Goal: Information Seeking & Learning: Understand process/instructions

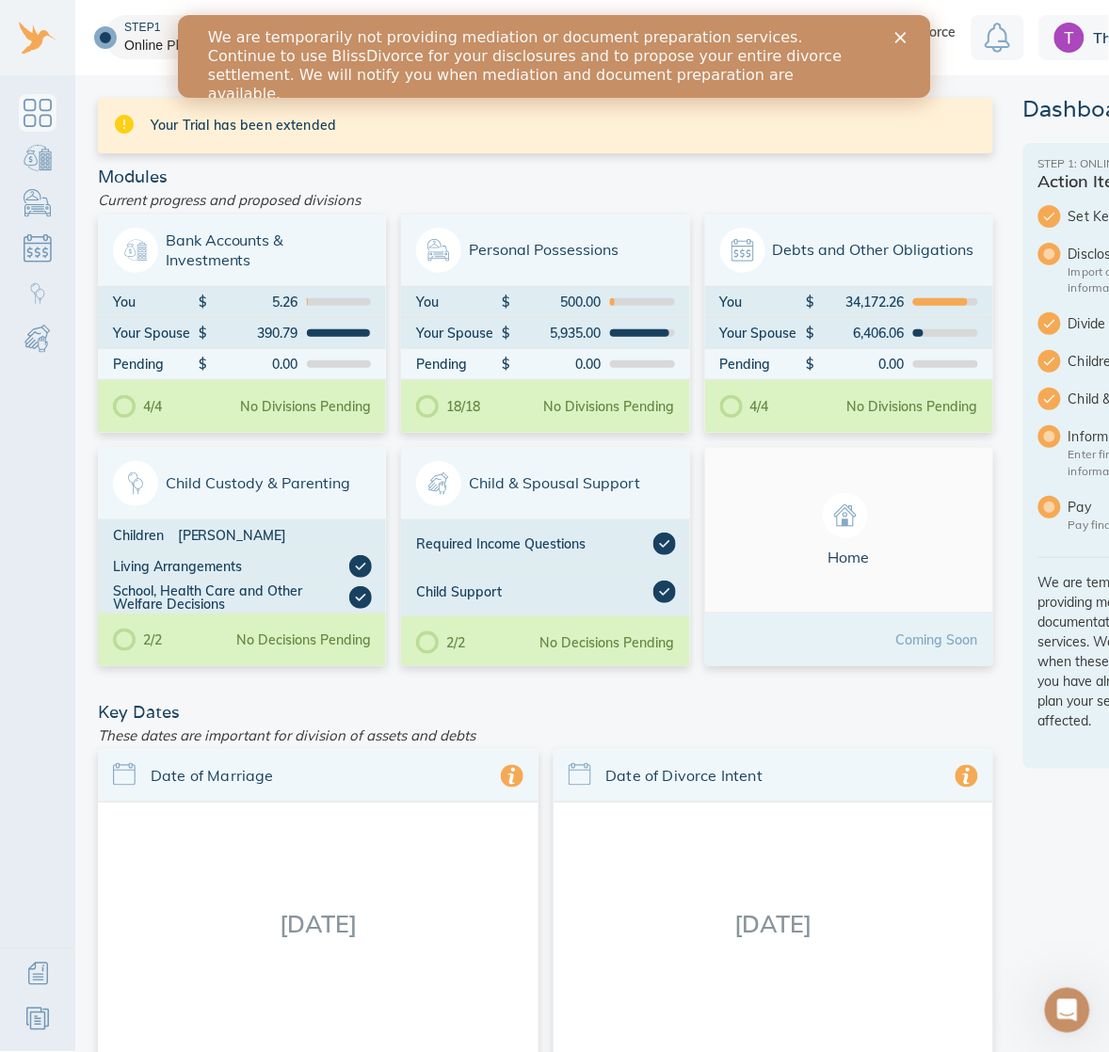
click at [887, 38] on polygon "Close" at bounding box center [899, 36] width 11 height 11
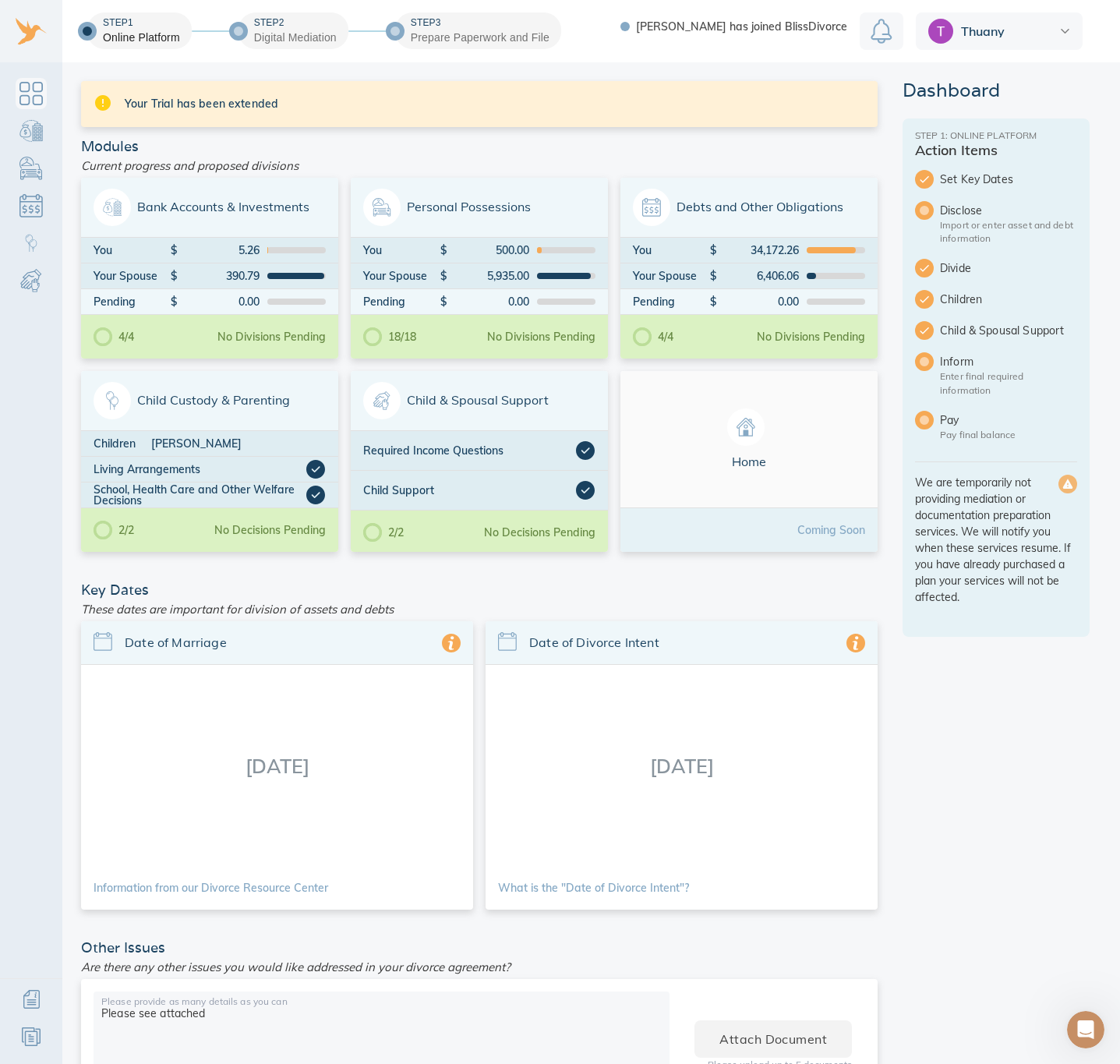
click at [735, 356] on div at bounding box center [924, 361] width 19 height 19
click at [472, 160] on div "Current progress and proposed divisions" at bounding box center [479, 165] width 809 height 24
click at [298, 110] on span "Your Trial has been extended" at bounding box center [495, 104] width 741 height 16
click at [735, 37] on div "Thuany" at bounding box center [999, 31] width 167 height 37
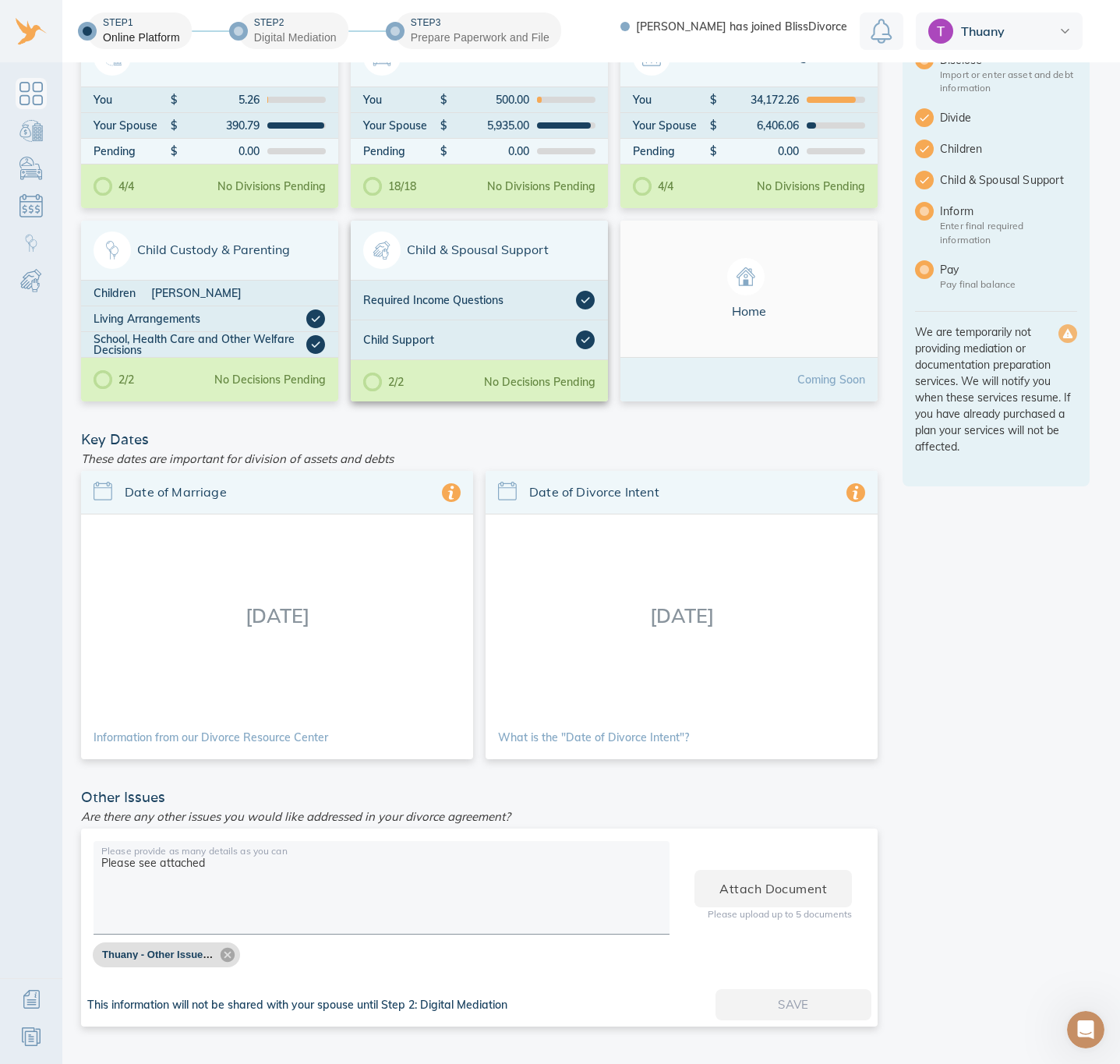
scroll to position [159, 0]
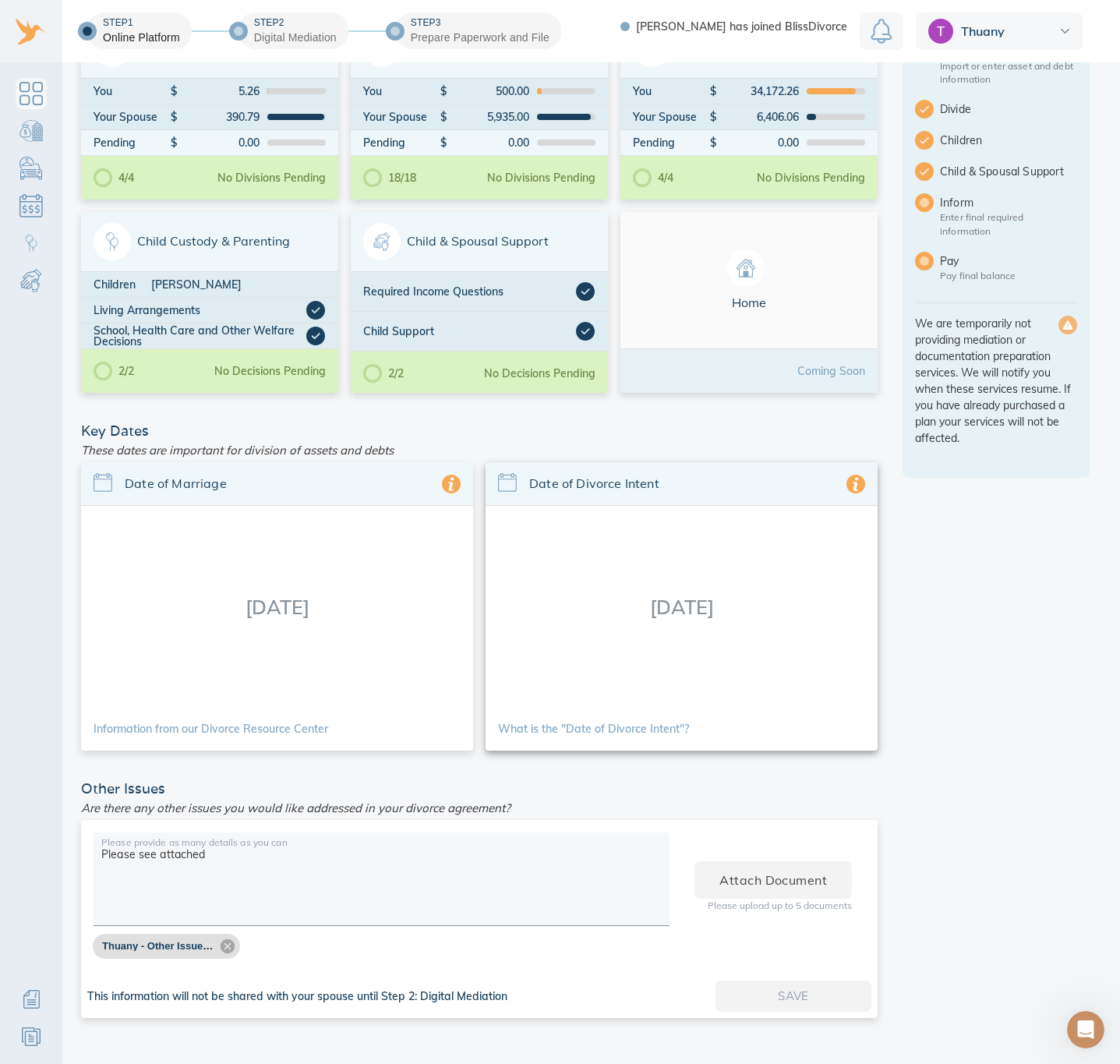
click at [639, 479] on span "Date of Divorce Intent" at bounding box center [688, 484] width 317 height 18
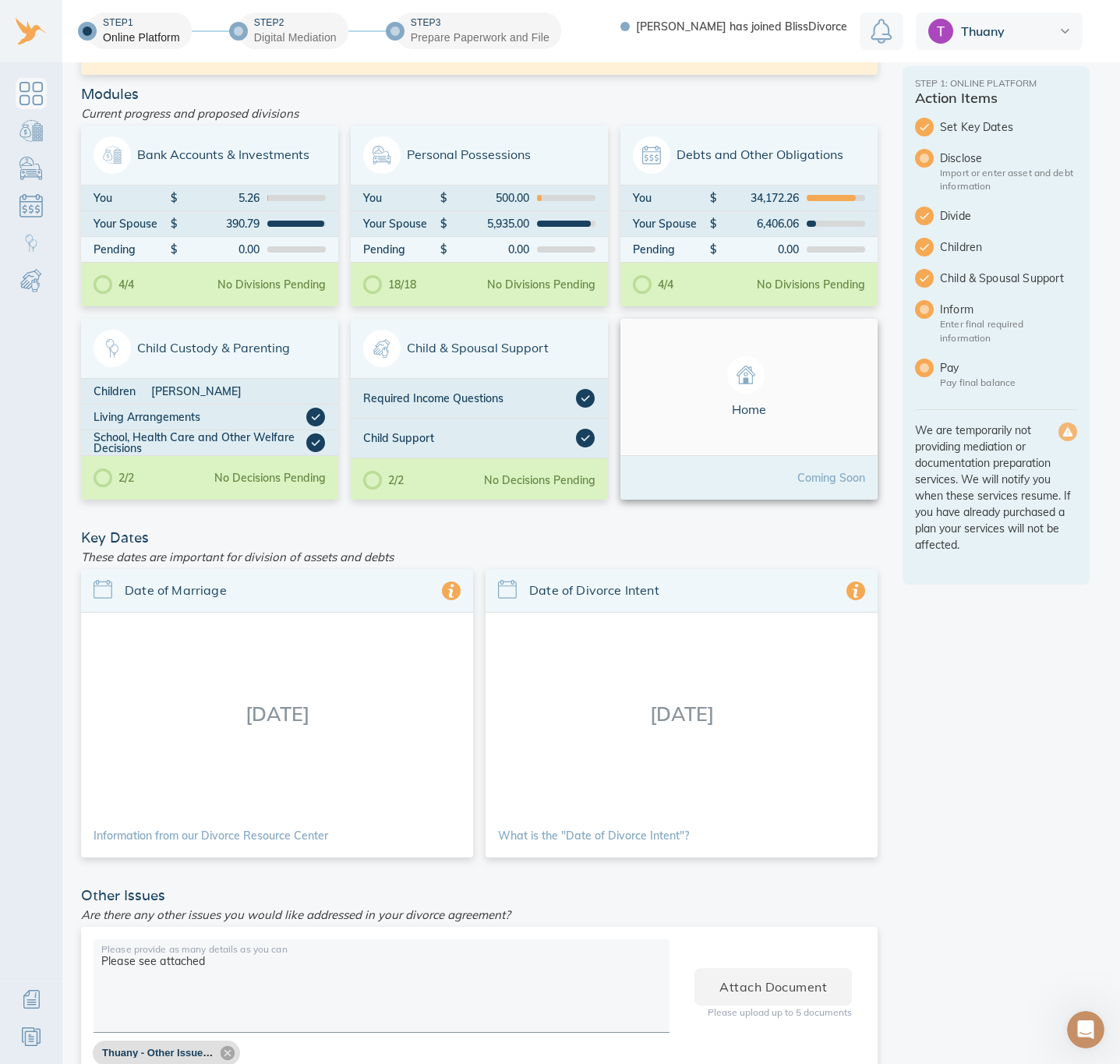
scroll to position [0, 0]
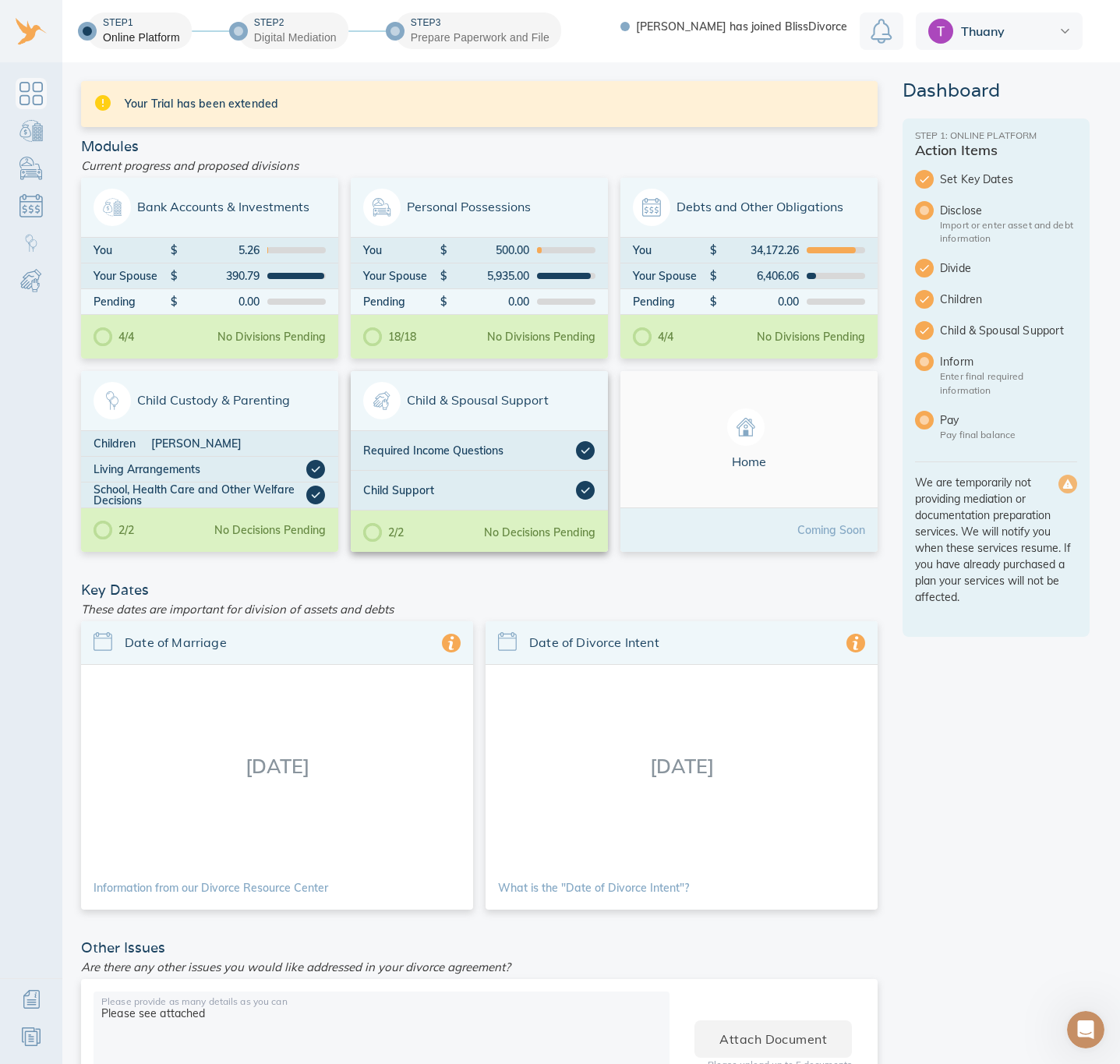
click at [469, 389] on span "Child & Spousal Support" at bounding box center [480, 400] width 232 height 37
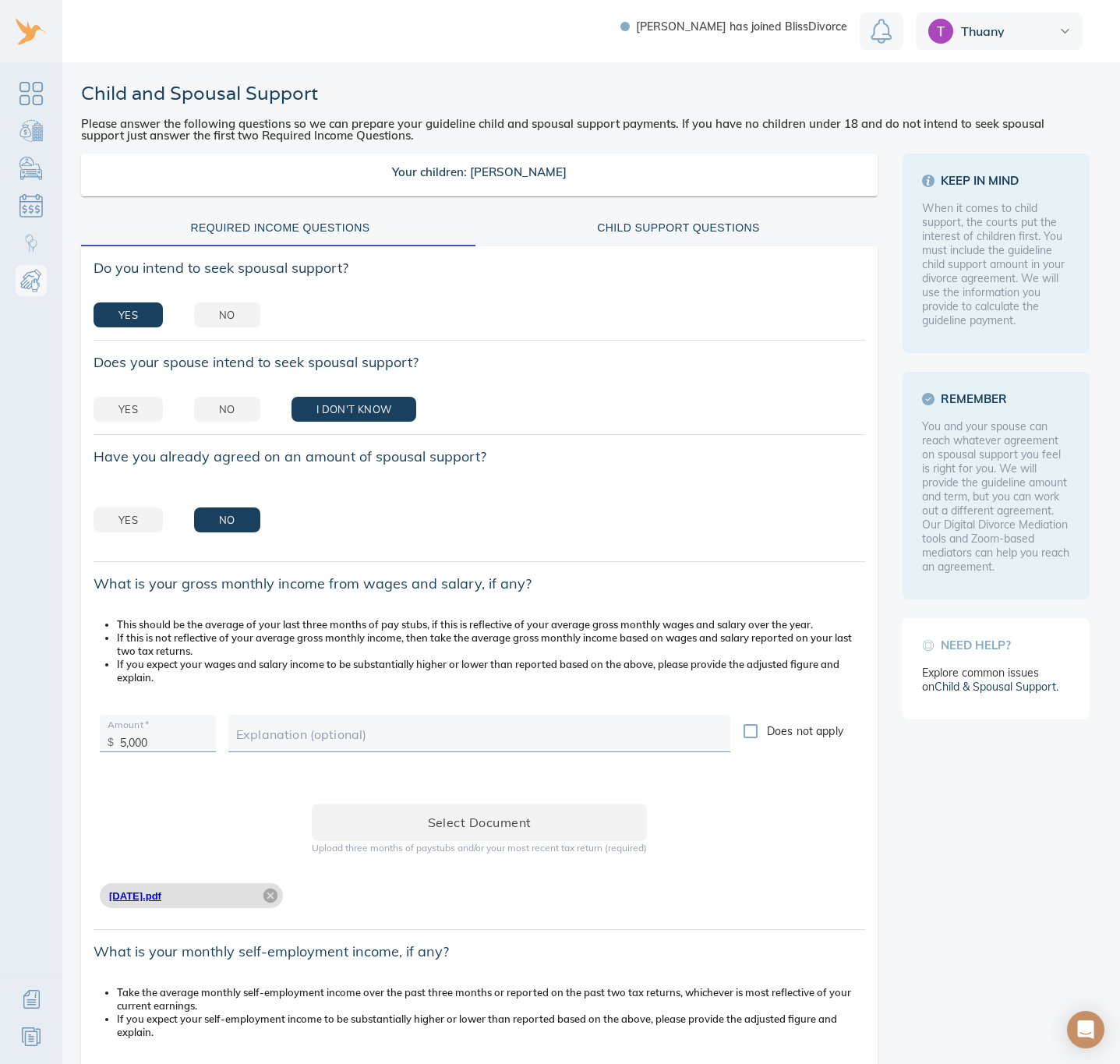
click at [160, 696] on link "2025-03-21.pdf" at bounding box center [135, 896] width 52 height 12
click at [603, 237] on div "Child Support Questions" at bounding box center [678, 229] width 379 height 20
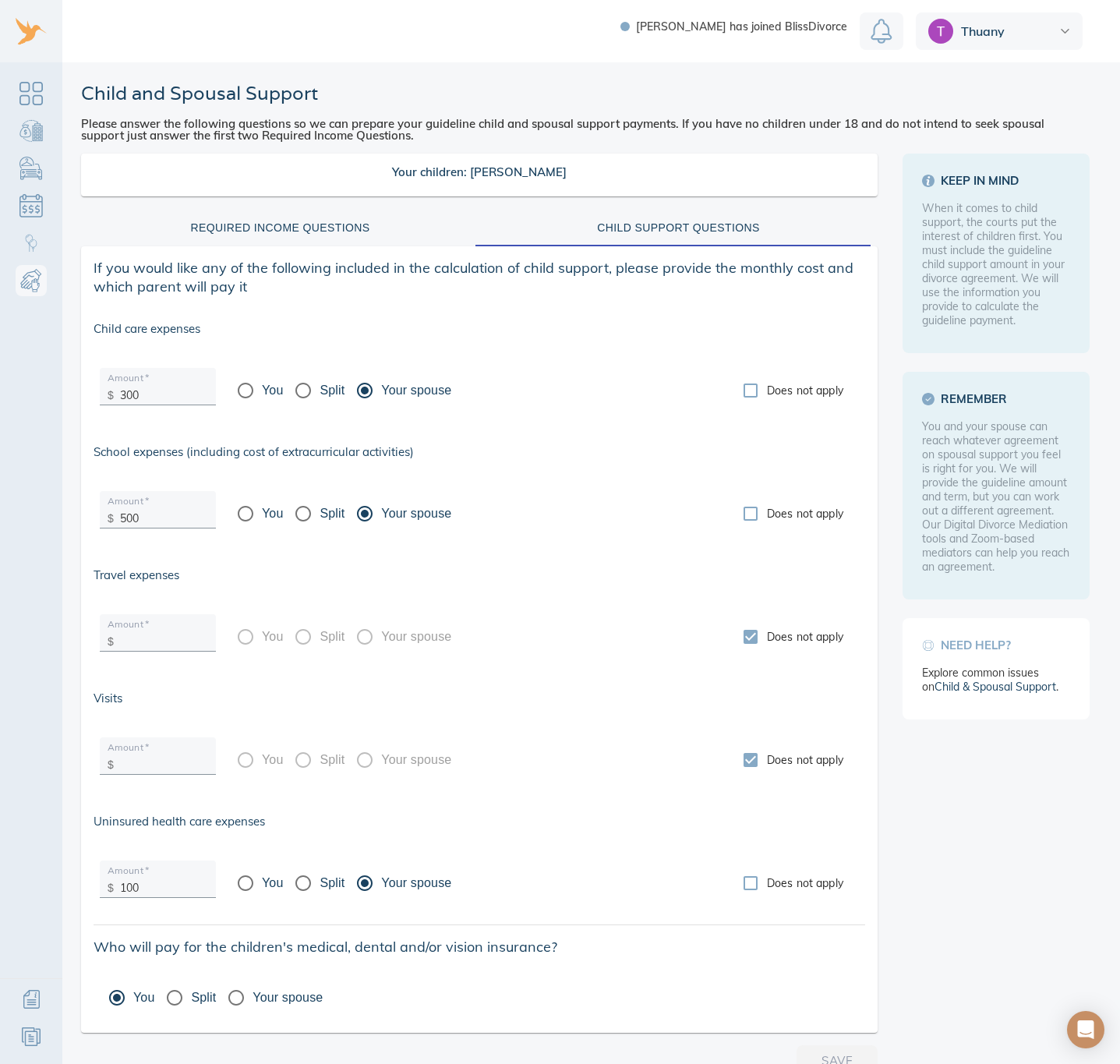
scroll to position [28, 0]
